Goal: Task Accomplishment & Management: Manage account settings

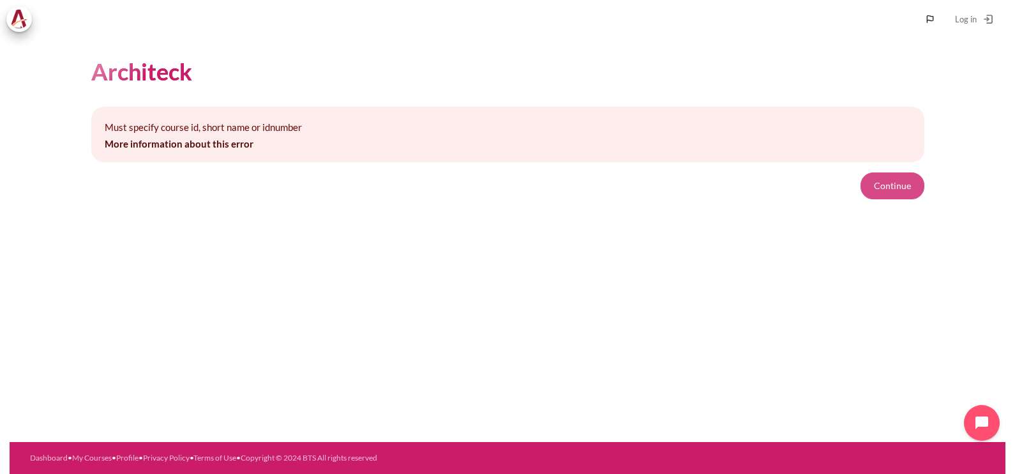
click at [907, 188] on button "Continue" at bounding box center [893, 185] width 64 height 27
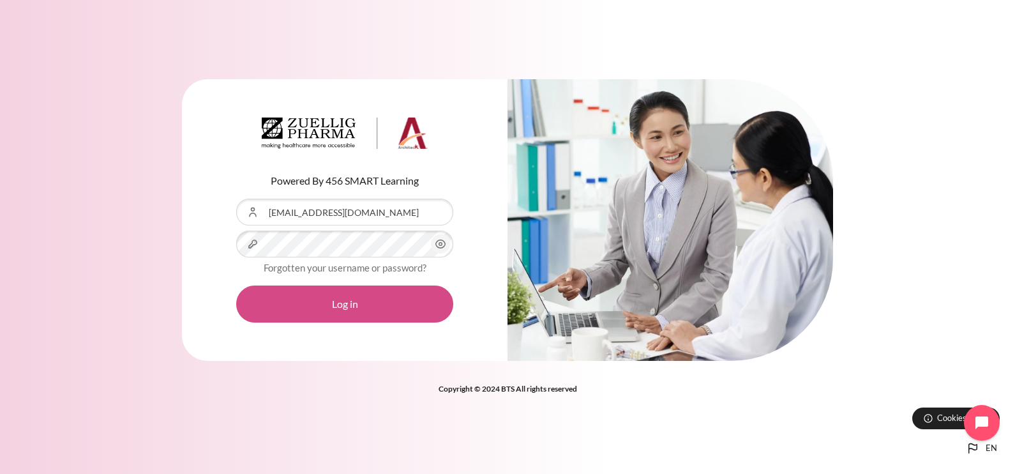
click at [313, 307] on button "Log in" at bounding box center [344, 303] width 217 height 37
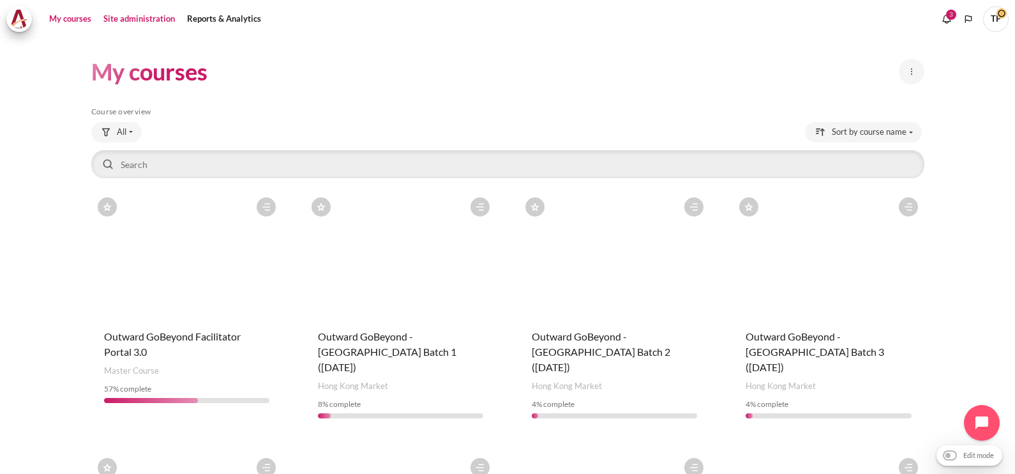
click at [139, 20] on link "Site administration" at bounding box center [139, 19] width 80 height 26
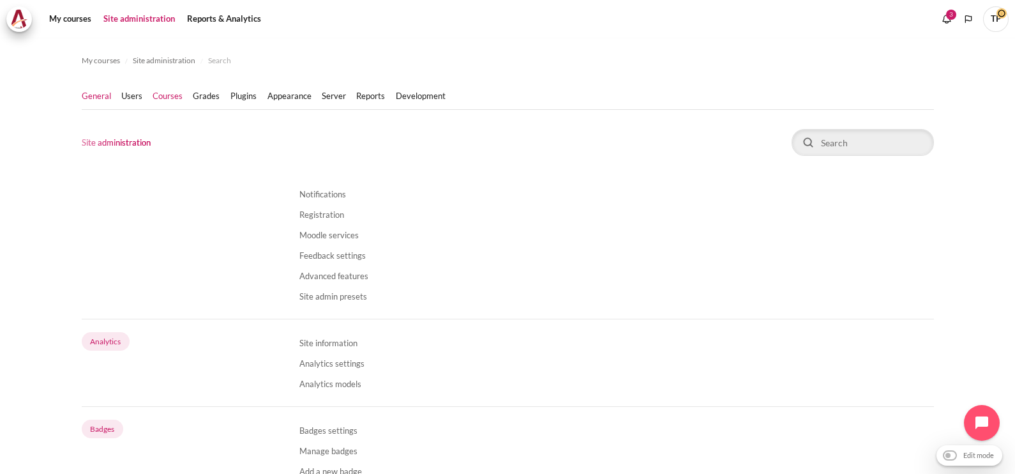
click at [174, 95] on link "Courses" at bounding box center [168, 96] width 30 height 13
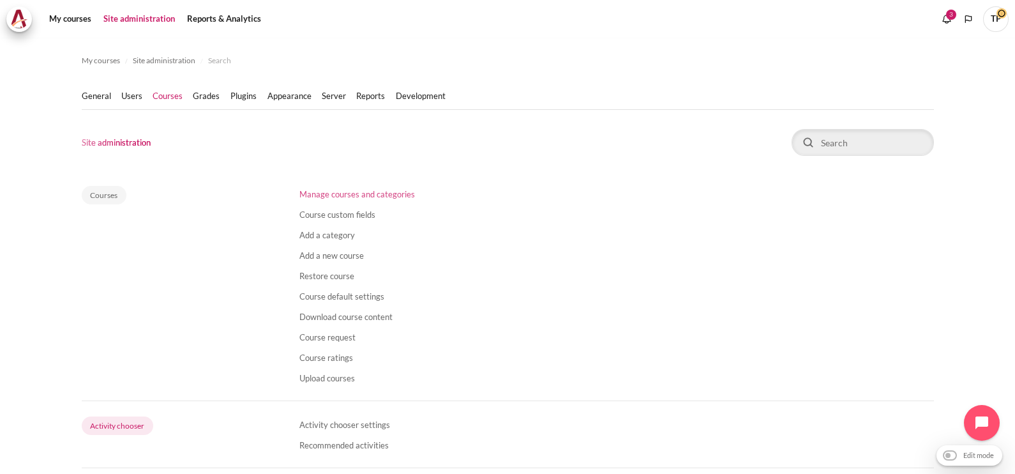
click at [385, 191] on link "Manage courses and categories" at bounding box center [358, 194] width 116 height 10
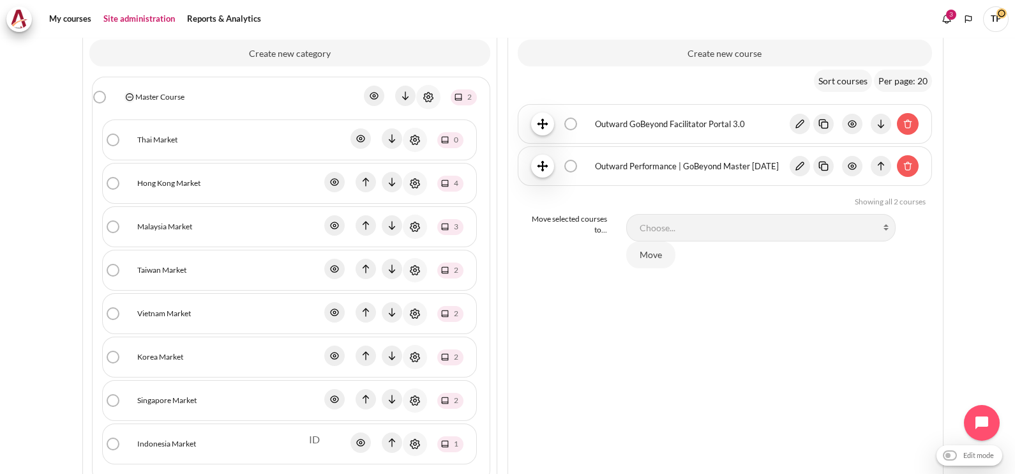
scroll to position [243, 0]
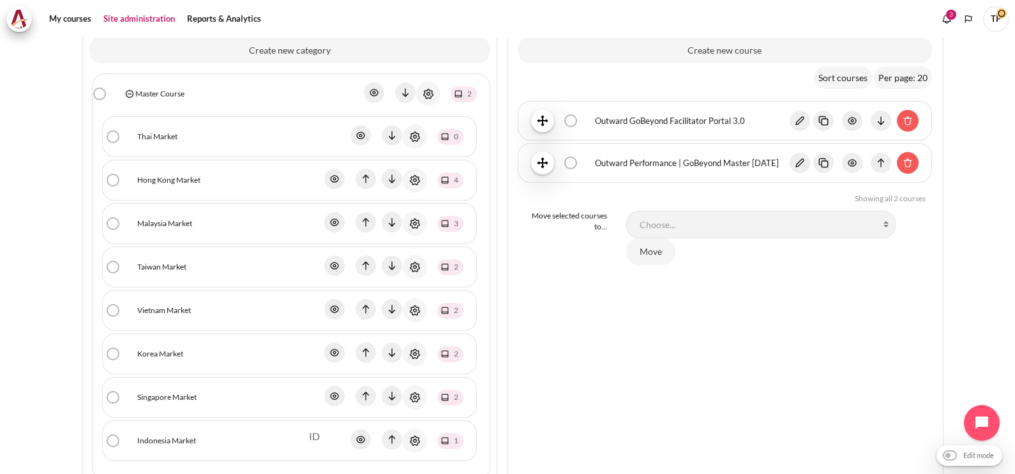
click at [185, 439] on link "Indonesia Market" at bounding box center [166, 440] width 59 height 11
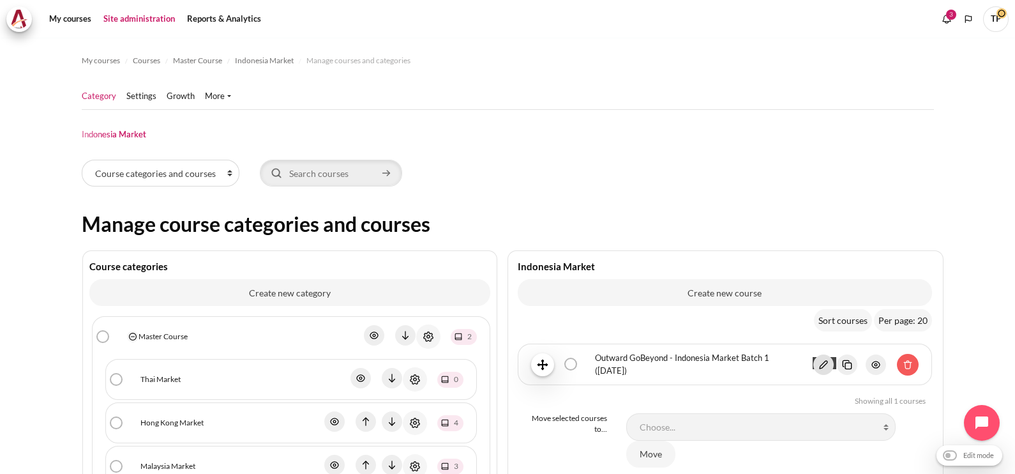
click at [817, 358] on img "Content" at bounding box center [824, 364] width 20 height 20
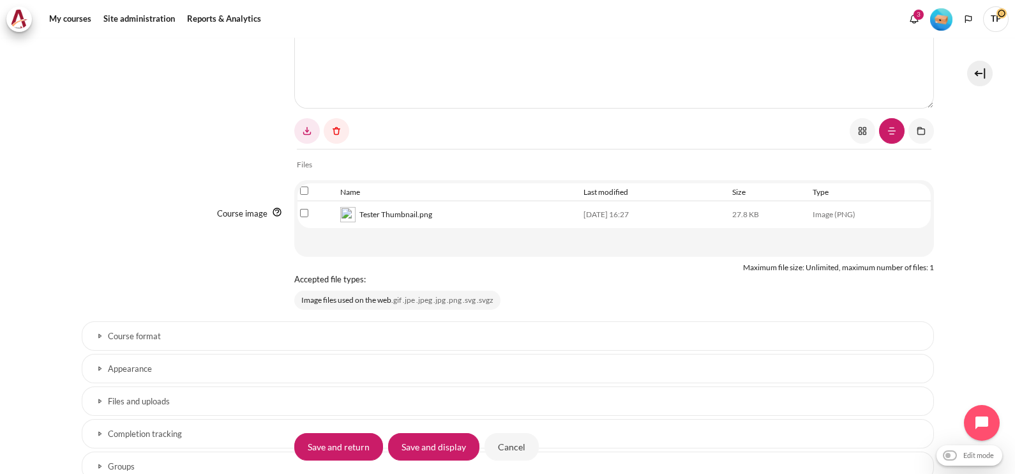
scroll to position [686, 0]
click at [300, 210] on input "Select file 'Tester Thumbnail.png'" at bounding box center [304, 214] width 8 height 8
checkbox input "true"
click at [335, 126] on link "Content" at bounding box center [337, 132] width 26 height 26
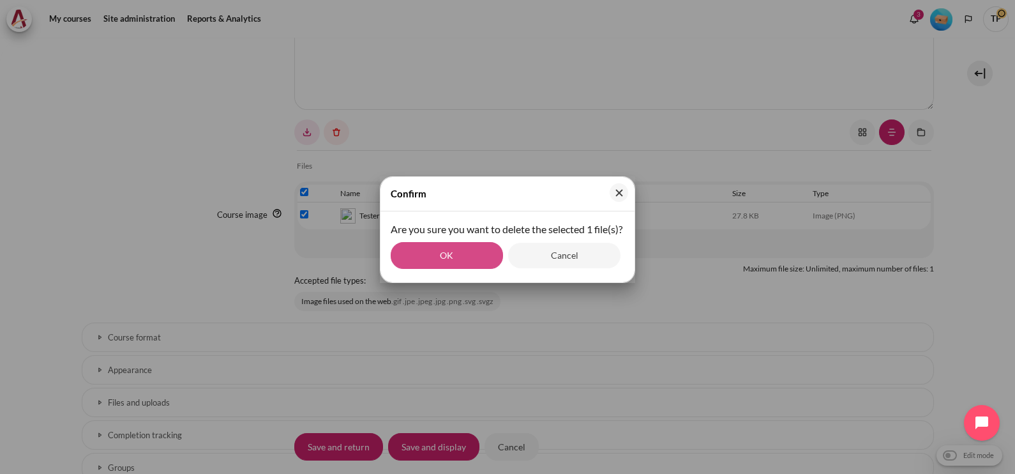
click at [452, 269] on button "OK" at bounding box center [447, 255] width 112 height 27
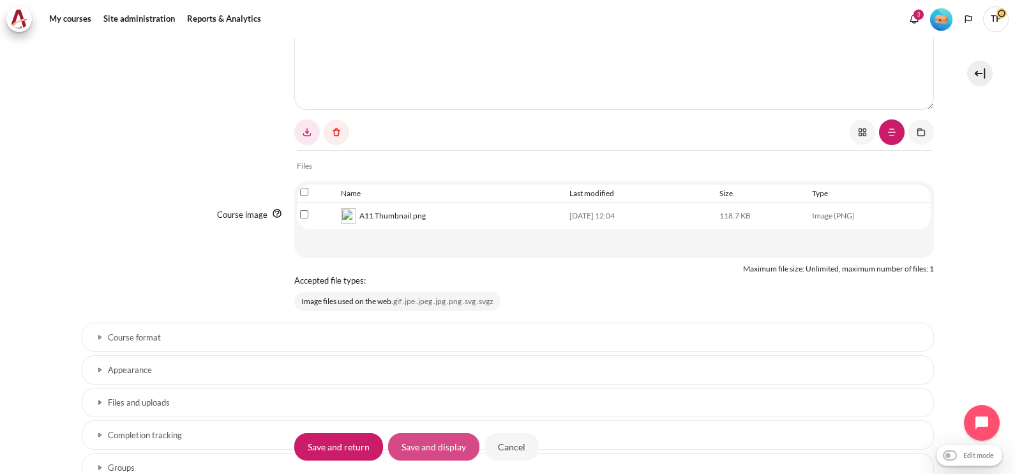
click at [436, 452] on input "Save and display" at bounding box center [433, 446] width 91 height 27
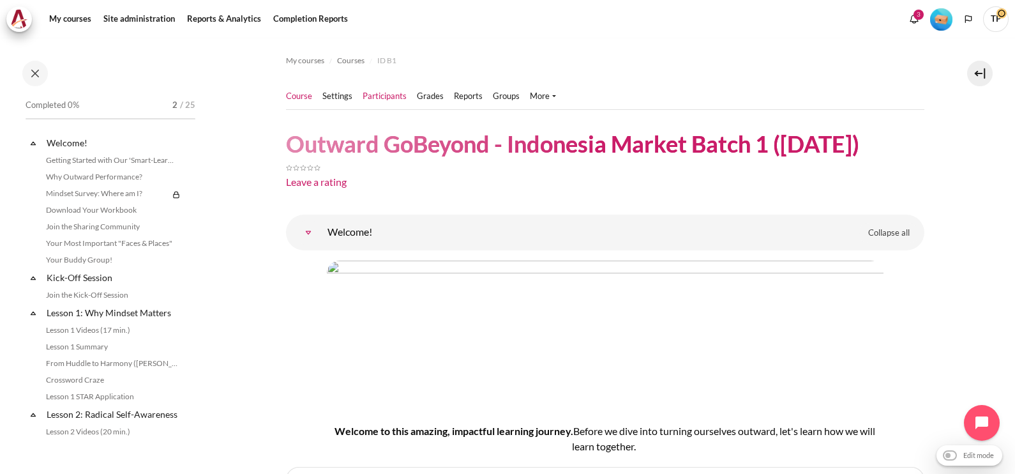
click at [385, 97] on link "Participants" at bounding box center [385, 96] width 44 height 13
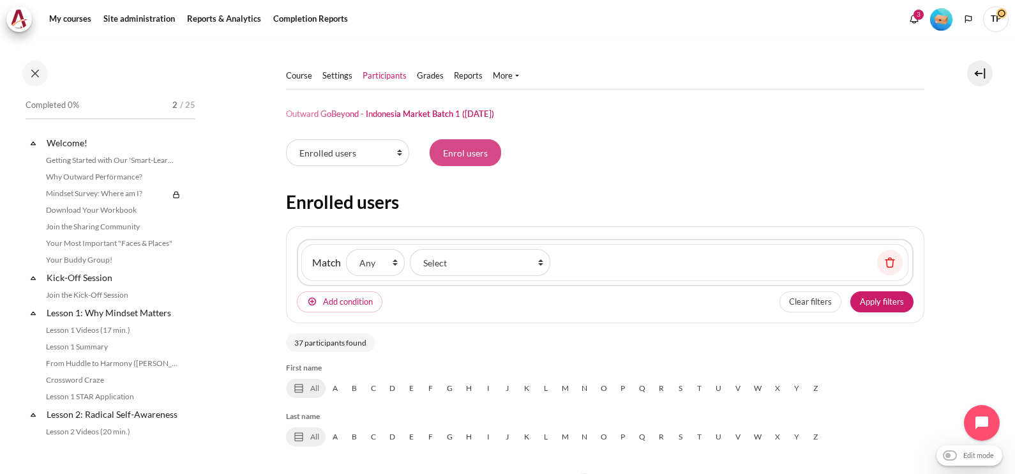
click at [456, 158] on input "Enrol users" at bounding box center [466, 152] width 72 height 27
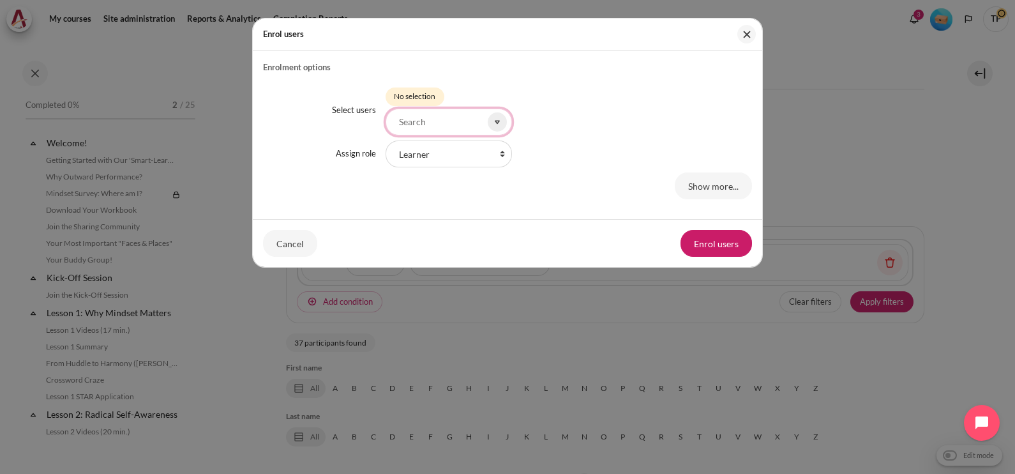
click at [420, 118] on input "Select users" at bounding box center [449, 122] width 126 height 27
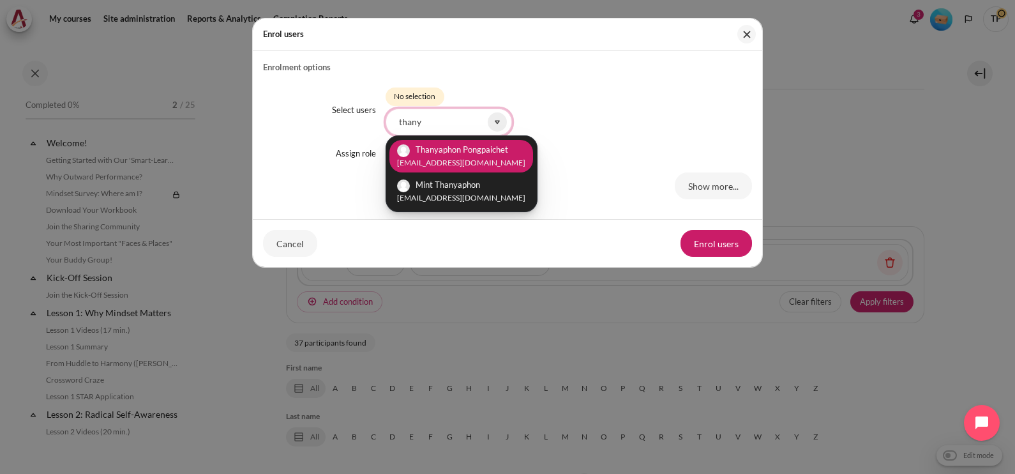
type input "thany"
click at [478, 157] on small "[EMAIL_ADDRESS][DOMAIN_NAME]" at bounding box center [461, 162] width 128 height 11
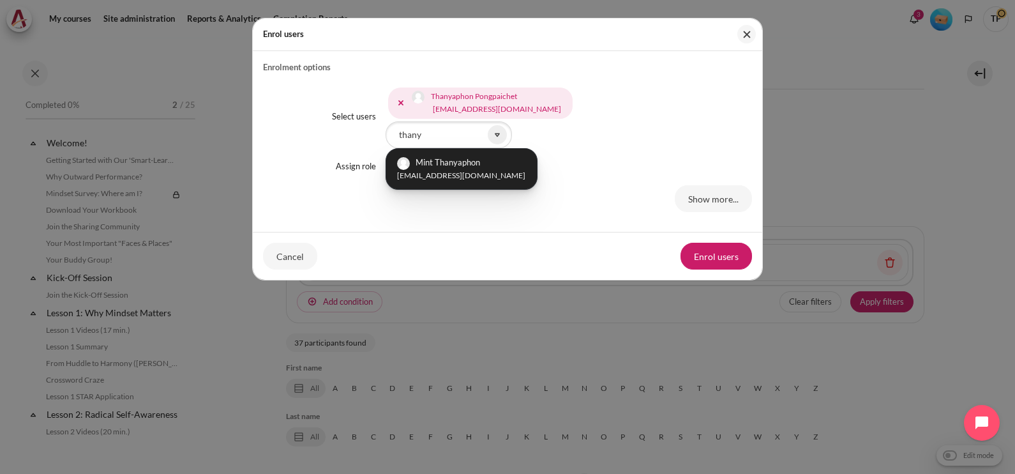
click at [609, 140] on div "Thanyaphon Pongpaichet [EMAIL_ADDRESS][DOMAIN_NAME] Mint Thanyaphon [EMAIL_ADDR…" at bounding box center [569, 116] width 367 height 63
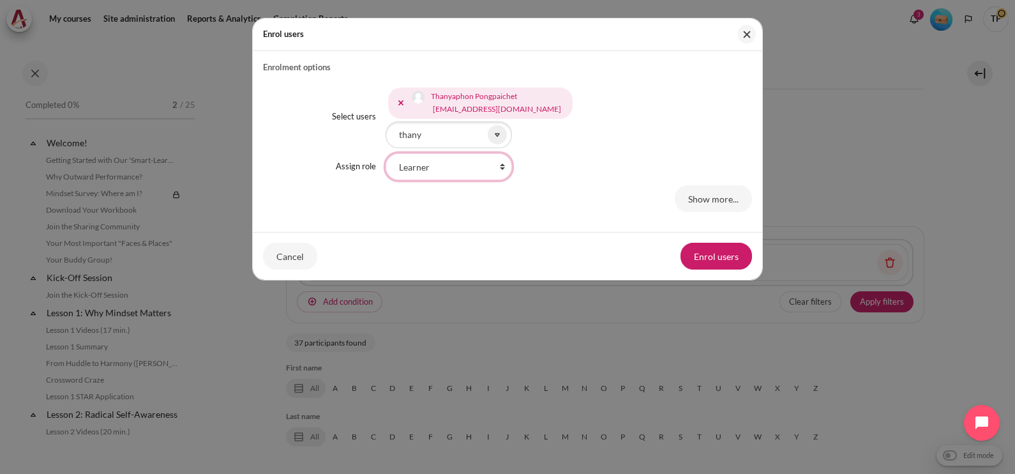
click at [475, 169] on select "Faculty Learning Sherpa Learner Designer Learning Tech Course Editor Trainer Ma…" at bounding box center [449, 166] width 126 height 27
select select "17"
click at [386, 153] on select "Faculty Learning Sherpa Learner Designer Learning Tech Course Editor Trainer Ma…" at bounding box center [449, 166] width 126 height 27
click at [729, 248] on button "Enrol users" at bounding box center [717, 256] width 72 height 27
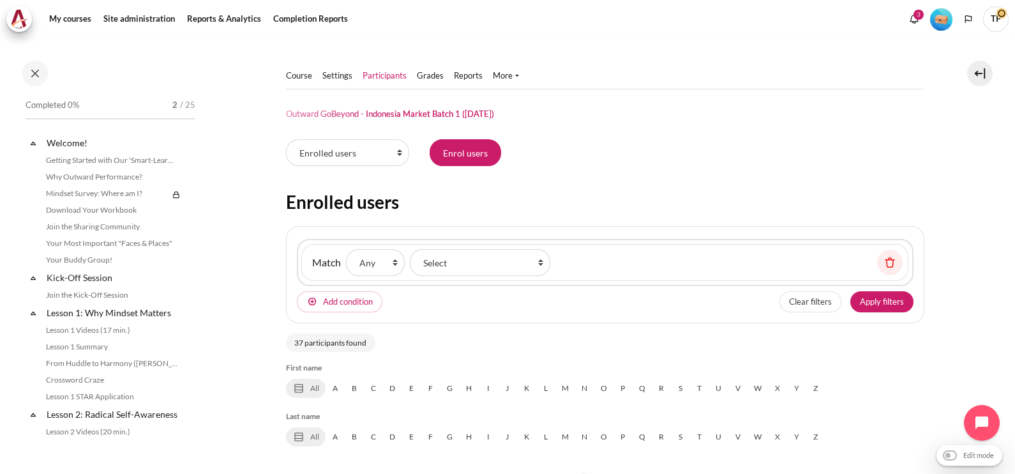
type input "Select all 38 users"
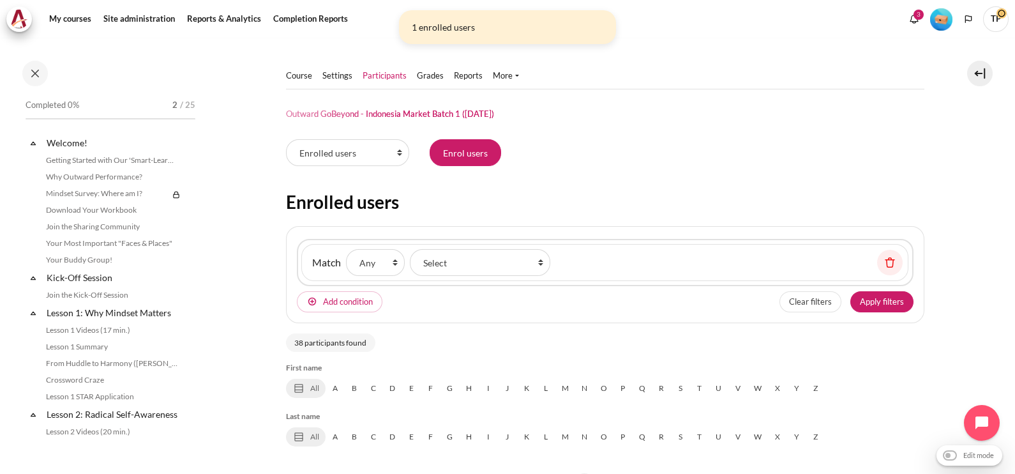
drag, startPoint x: 1006, startPoint y: 103, endPoint x: 1012, endPoint y: 166, distance: 63.4
click at [1012, 166] on div "Course" at bounding box center [507, 256] width 1015 height 436
drag, startPoint x: 1012, startPoint y: 166, endPoint x: 928, endPoint y: 154, distance: 84.5
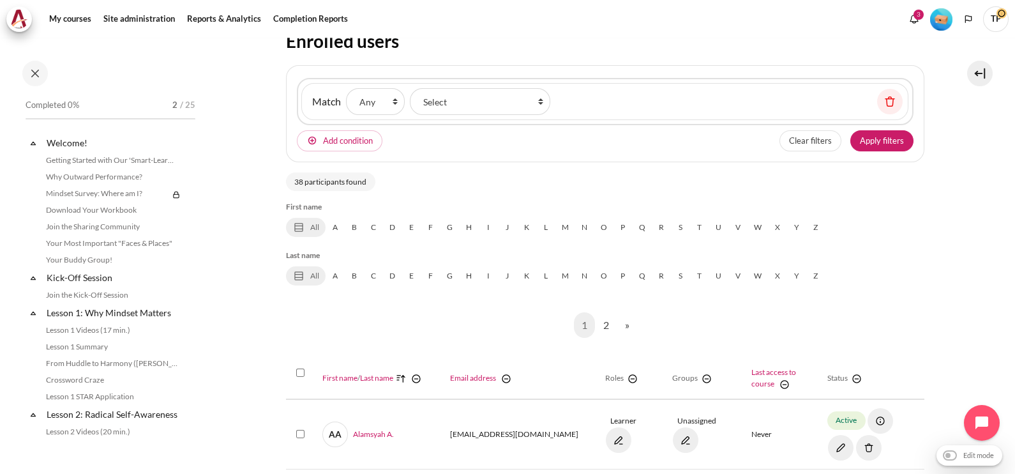
scroll to position [5, 0]
